Goal: Information Seeking & Learning: Learn about a topic

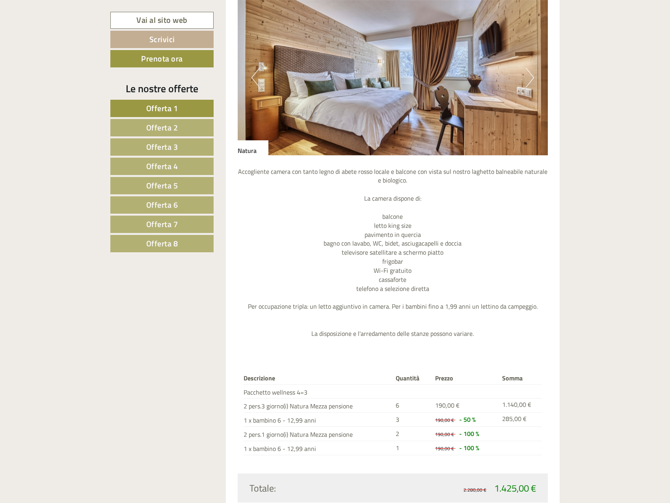
scroll to position [709, 0]
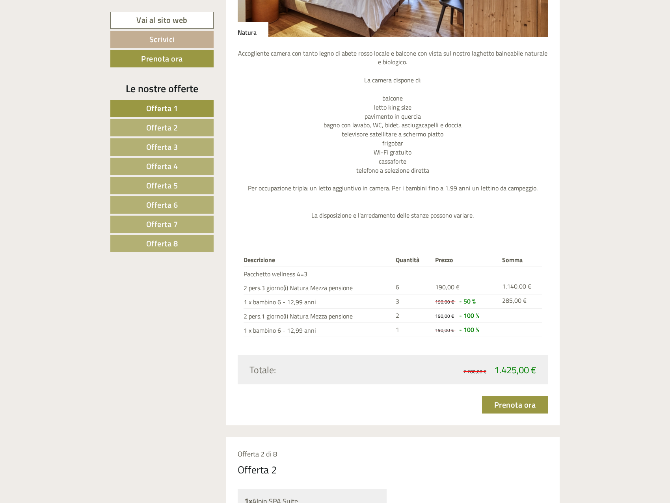
click at [179, 122] on link "Offerta 2" at bounding box center [161, 127] width 103 height 17
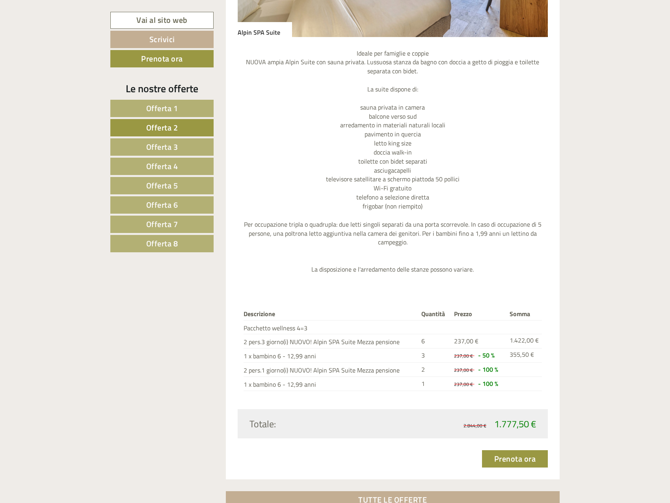
scroll to position [467, 0]
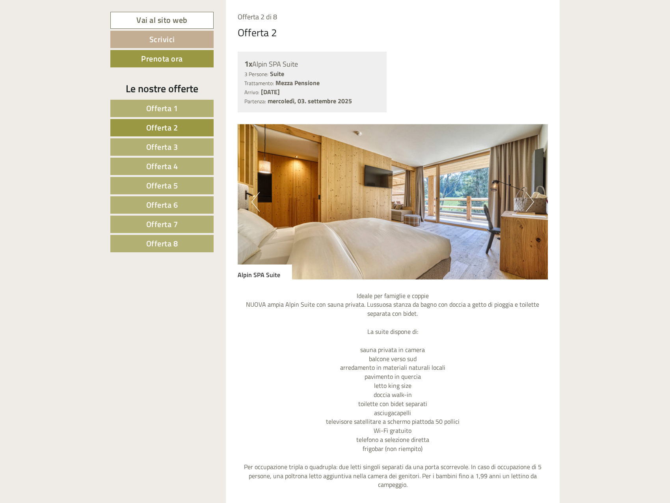
click at [176, 145] on span "Offerta 3" at bounding box center [162, 147] width 32 height 12
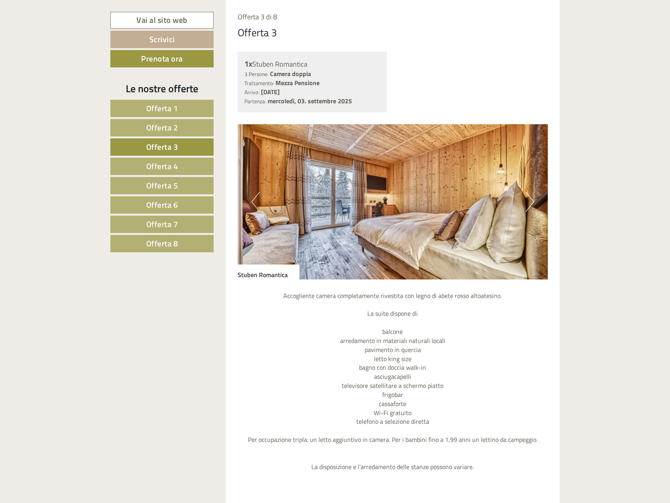
click at [175, 162] on span "Offerta 4" at bounding box center [162, 166] width 32 height 12
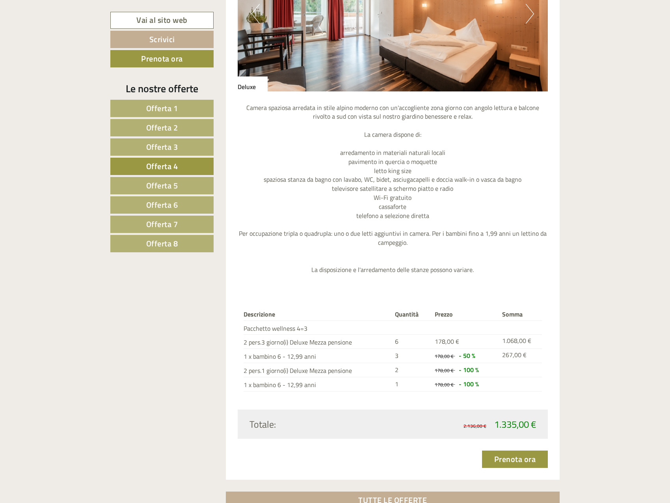
scroll to position [664, 0]
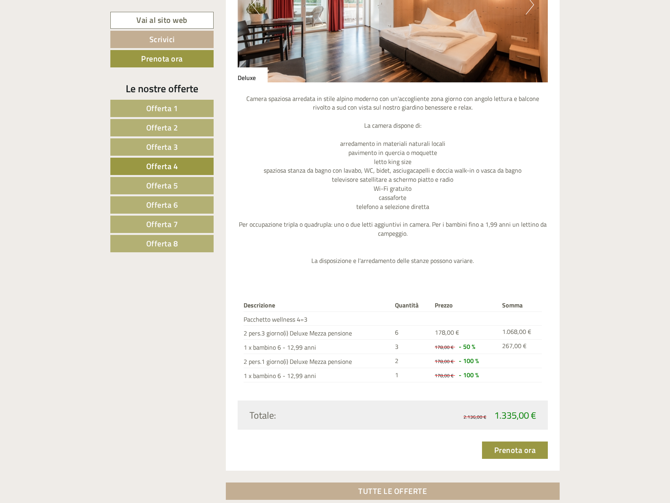
click at [196, 186] on link "Offerta 5" at bounding box center [161, 185] width 103 height 17
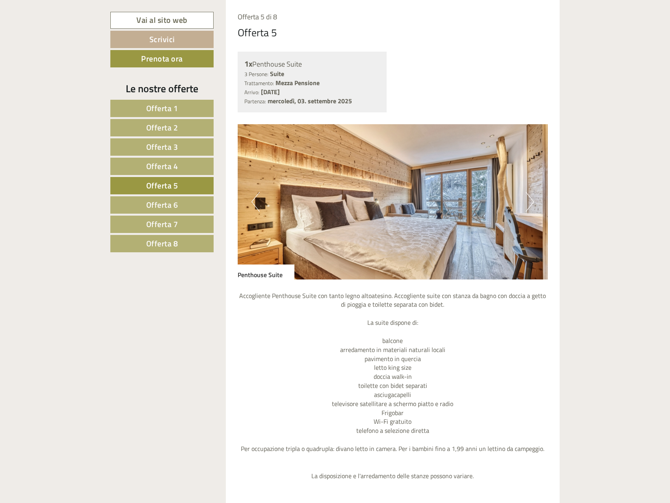
click at [188, 201] on link "Offerta 6" at bounding box center [161, 204] width 103 height 17
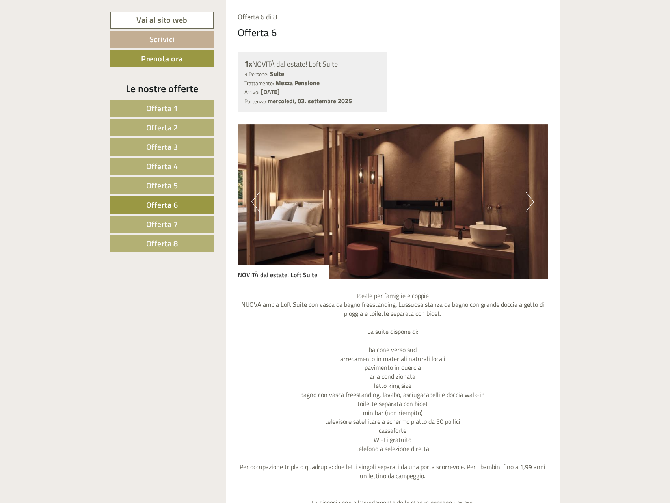
click at [185, 222] on link "Offerta 7" at bounding box center [161, 223] width 103 height 17
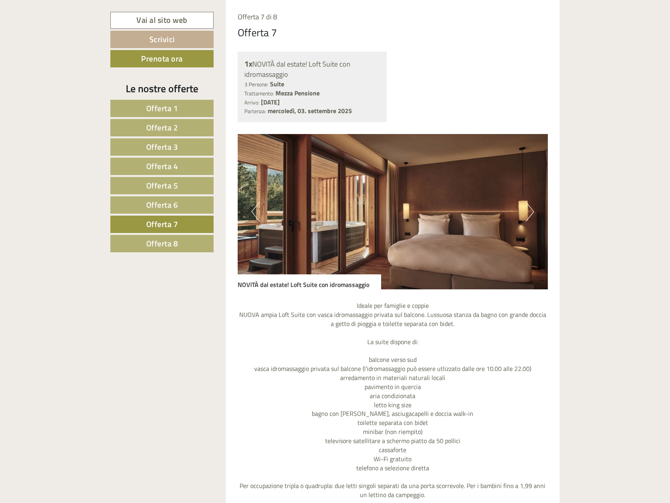
click at [181, 238] on link "Offerta 8" at bounding box center [161, 243] width 103 height 17
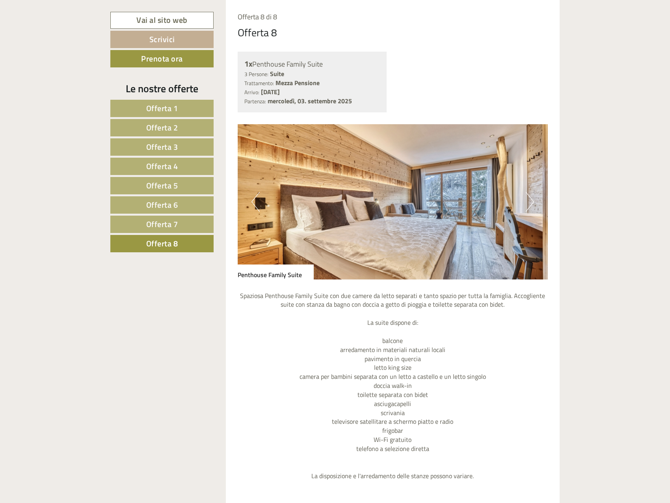
click at [182, 228] on link "Offerta 7" at bounding box center [161, 223] width 103 height 17
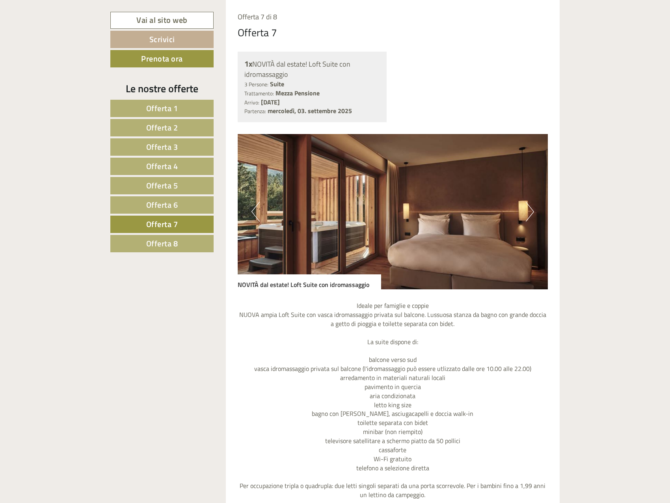
click at [185, 214] on nav "Offerta 1 Offerta 2 Offerta 3 Offerta 4 Offerta 5 Offerta 6 Offerta 7" at bounding box center [163, 176] width 106 height 152
click at [183, 210] on link "Offerta 6" at bounding box center [161, 204] width 103 height 17
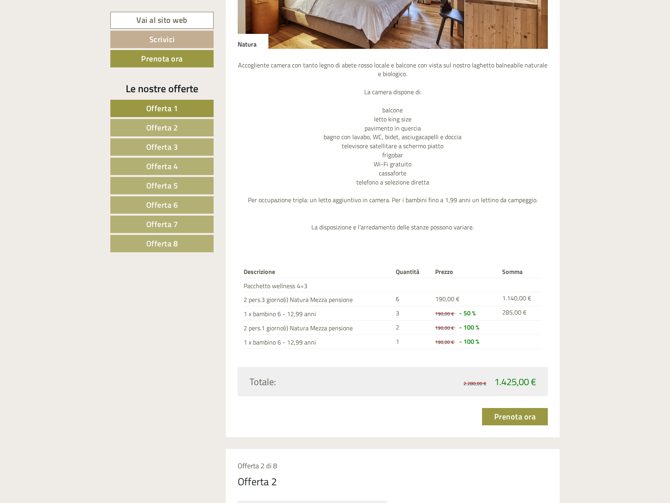
scroll to position [709, 0]
